Goal: Information Seeking & Learning: Learn about a topic

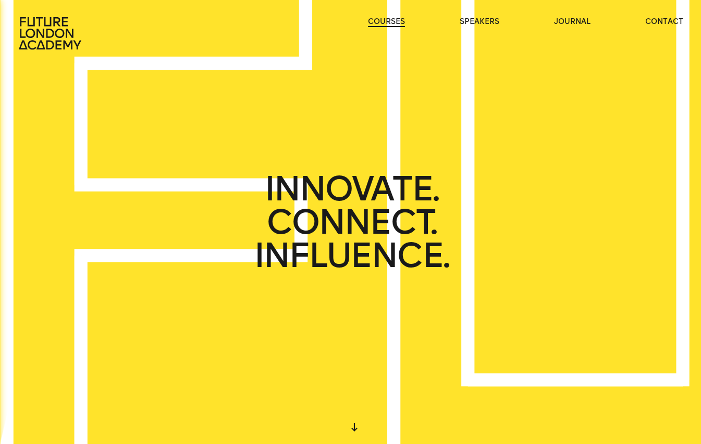
click at [393, 24] on link "courses" at bounding box center [386, 22] width 37 height 10
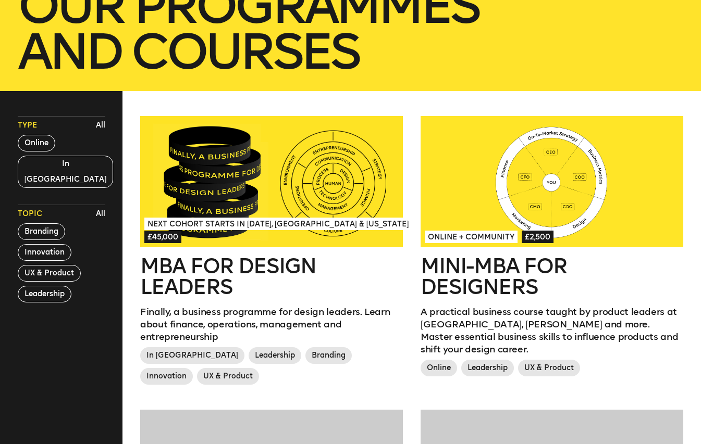
scroll to position [220, 0]
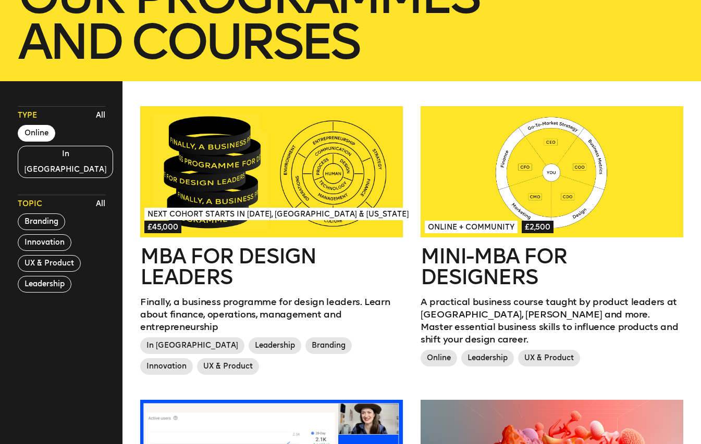
click at [31, 127] on button "Online" at bounding box center [37, 133] width 38 height 17
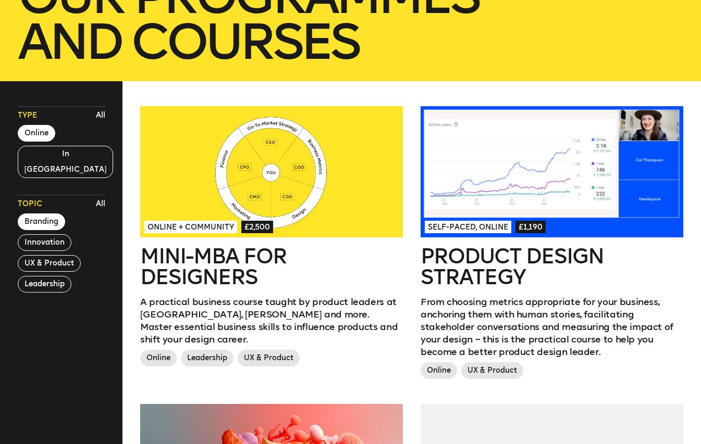
click at [28, 214] on button "Branding" at bounding box center [41, 222] width 47 height 17
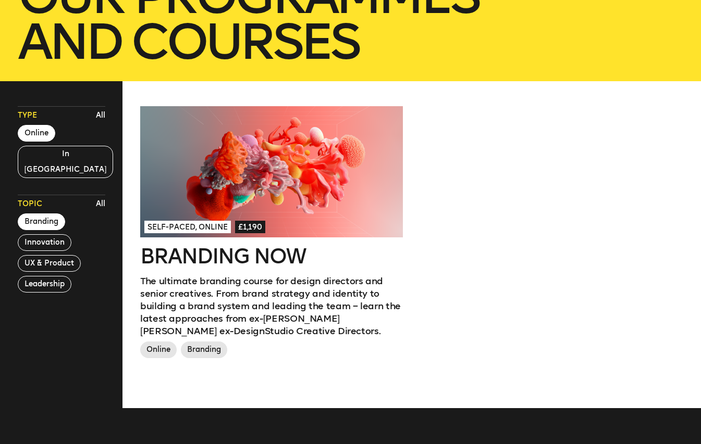
click at [367, 176] on div at bounding box center [271, 171] width 263 height 131
